Goal: Transaction & Acquisition: Purchase product/service

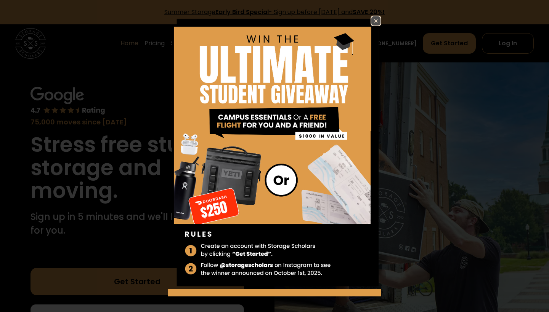
click at [374, 22] on img at bounding box center [375, 20] width 9 height 9
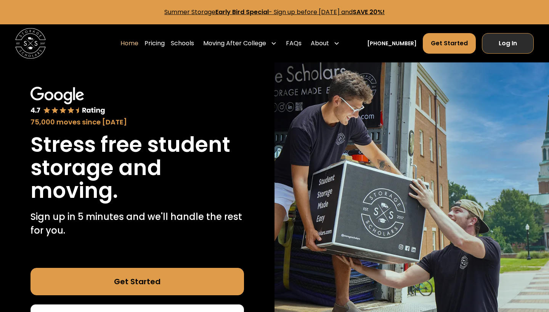
click at [506, 47] on link "Log In" at bounding box center [508, 43] width 52 height 21
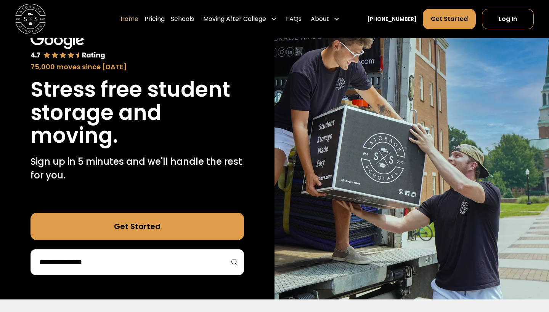
scroll to position [54, 0]
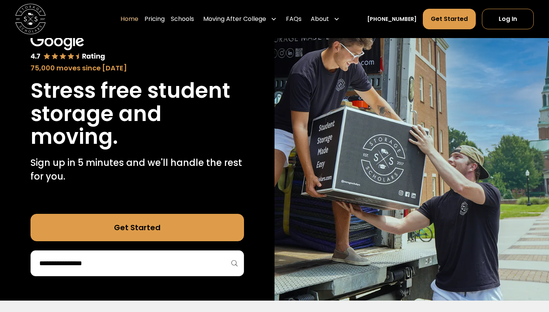
click at [168, 270] on div at bounding box center [136, 264] width 213 height 26
click at [163, 259] on input "search" at bounding box center [136, 263] width 197 height 13
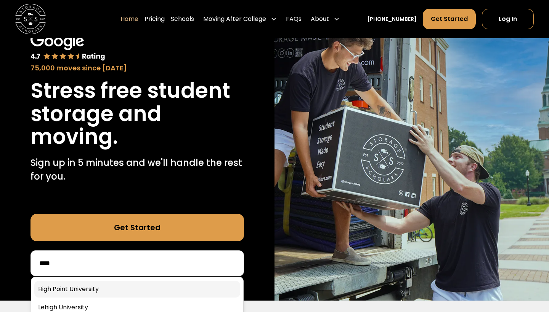
type input "****"
click at [91, 284] on link at bounding box center [137, 289] width 206 height 17
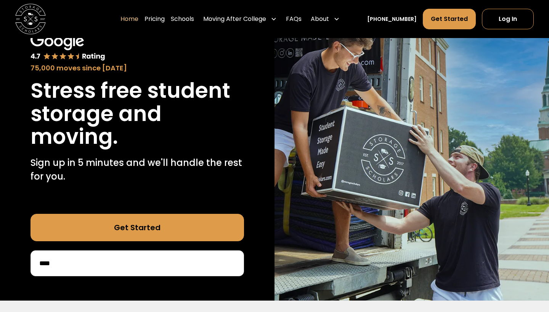
click at [107, 285] on div "75,000 moves since [DATE] Stress free student storage and moving. Sign up in 5 …" at bounding box center [137, 154] width 274 height 293
click at [141, 287] on div "75,000 moves since [DATE] Stress free student storage and moving. Sign up in 5 …" at bounding box center [137, 154] width 274 height 293
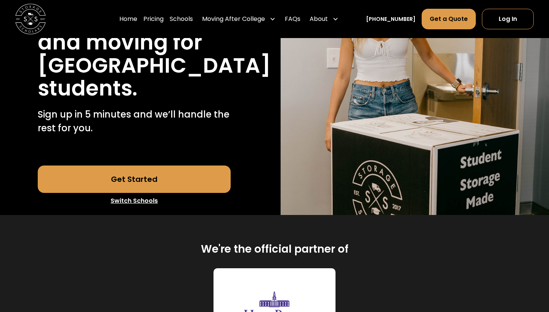
scroll to position [143, 0]
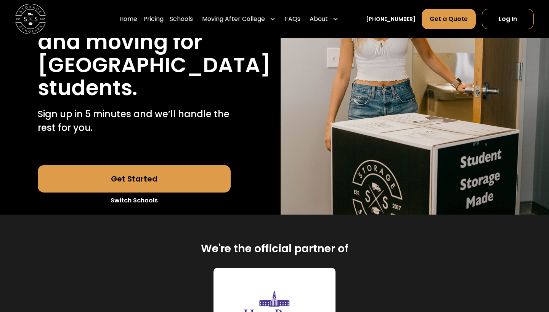
click at [143, 193] on link "Get Started" at bounding box center [134, 178] width 193 height 27
